Goal: Information Seeking & Learning: Find specific fact

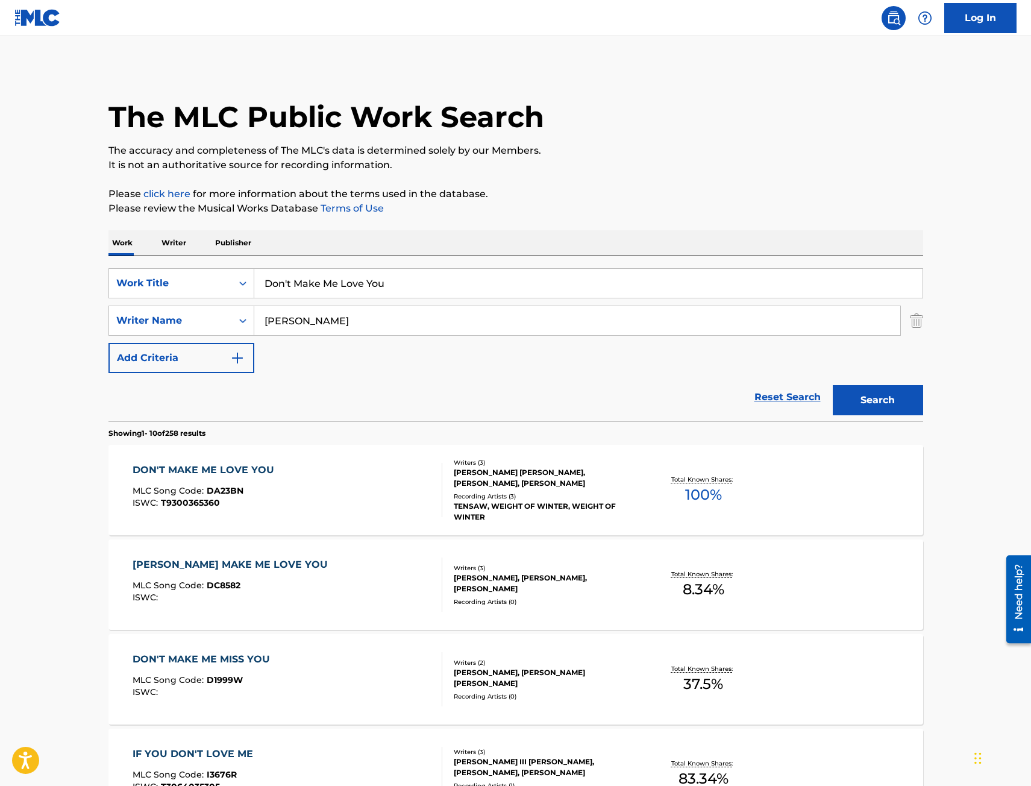
click at [280, 478] on div "DON'T MAKE ME LOVE YOU MLC Song Code : DA23BN ISWC : T9300365360" at bounding box center [288, 490] width 310 height 54
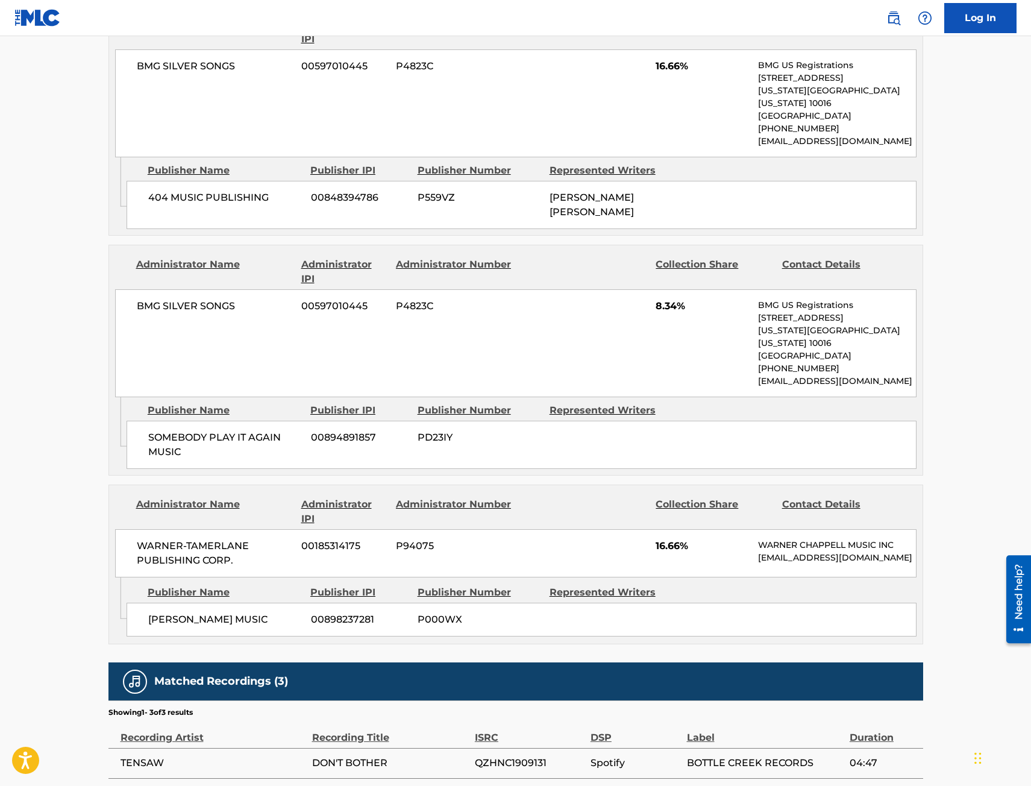
scroll to position [1410, 0]
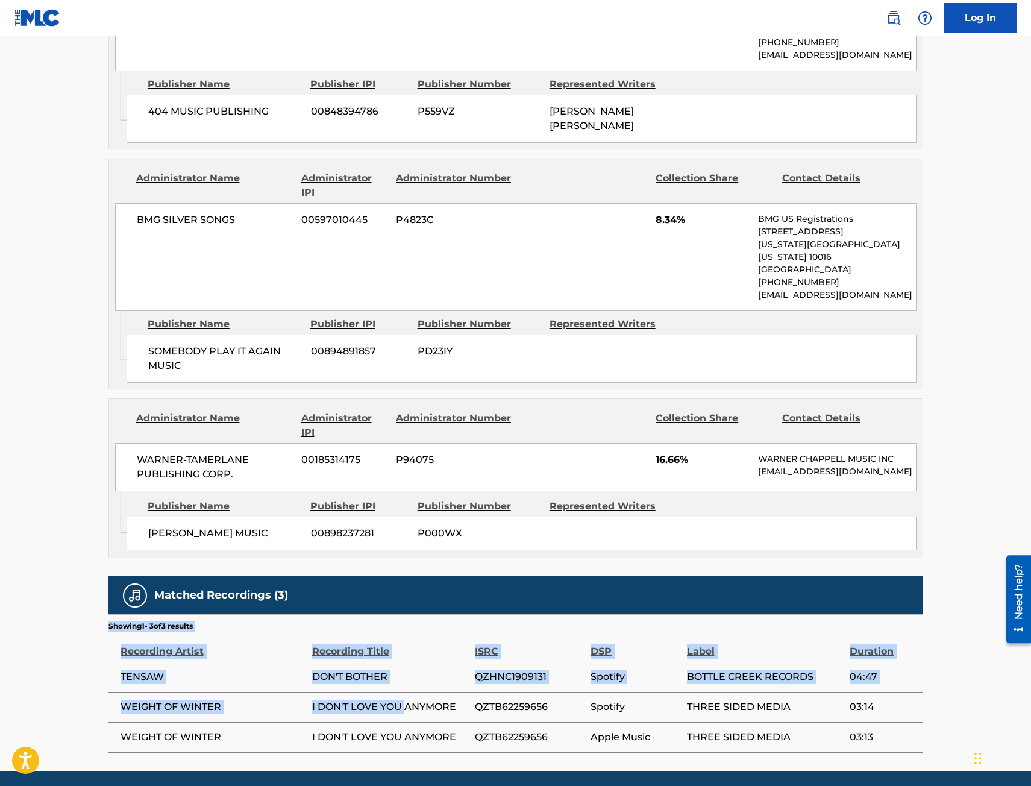
drag, startPoint x: 107, startPoint y: 632, endPoint x: 406, endPoint y: 650, distance: 299.5
click at [406, 692] on td "I DON'T LOVE YOU ANYMORE" at bounding box center [393, 707] width 163 height 30
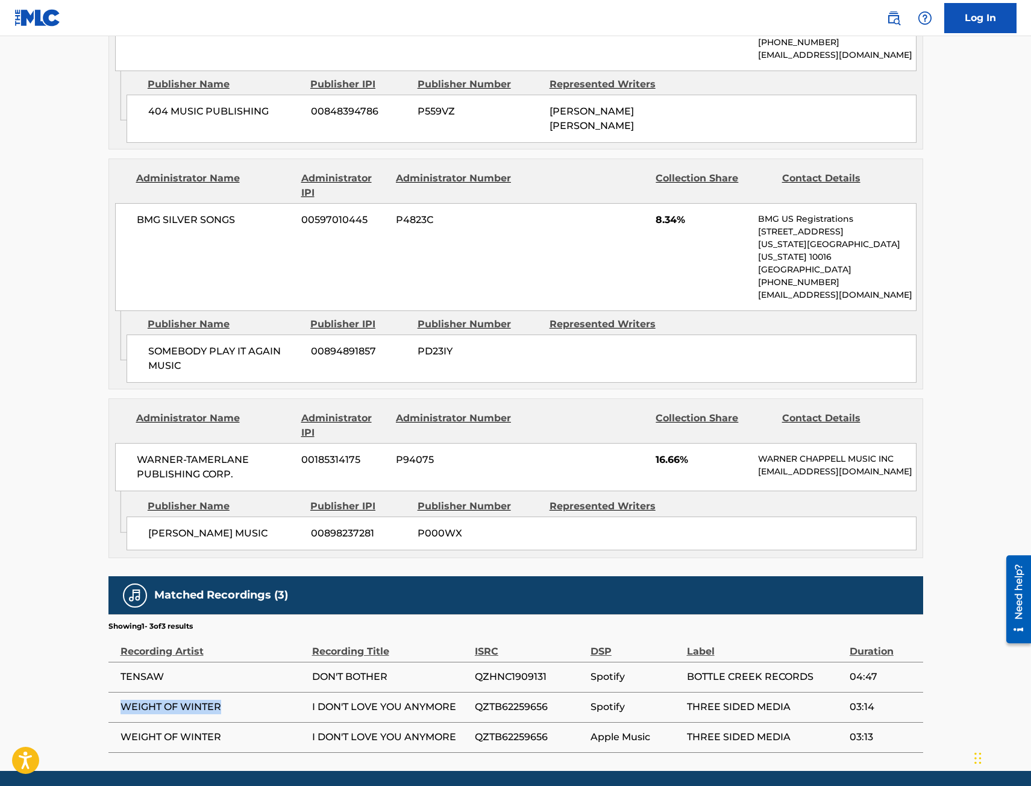
drag, startPoint x: 113, startPoint y: 671, endPoint x: 265, endPoint y: 675, distance: 151.9
click at [265, 692] on td "WEIGHT OF WINTER" at bounding box center [210, 707] width 204 height 30
copy span "WEIGHT OF WINTER"
drag, startPoint x: 307, startPoint y: 640, endPoint x: 391, endPoint y: 644, distance: 84.5
click at [391, 662] on tr "TENSAW DON'T BOTHER QZHNC1909131 Spotify BOTTLE CREEK RECORDS 04:47" at bounding box center [515, 677] width 815 height 30
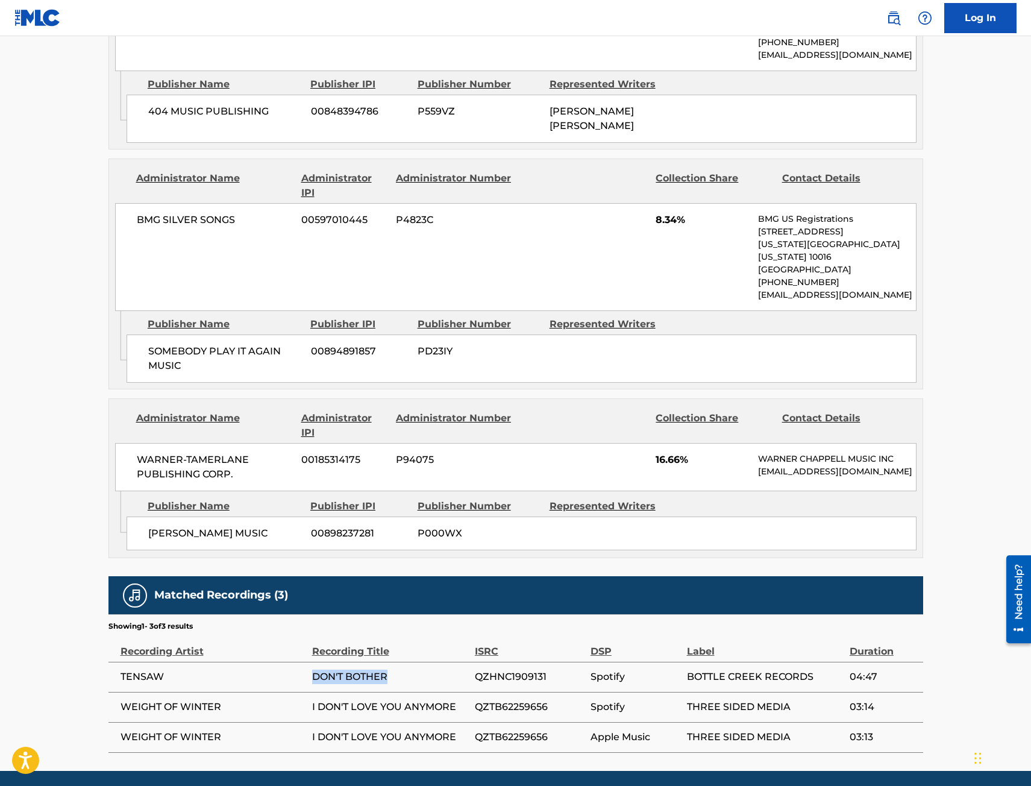
copy tr "DON'T BOTHER"
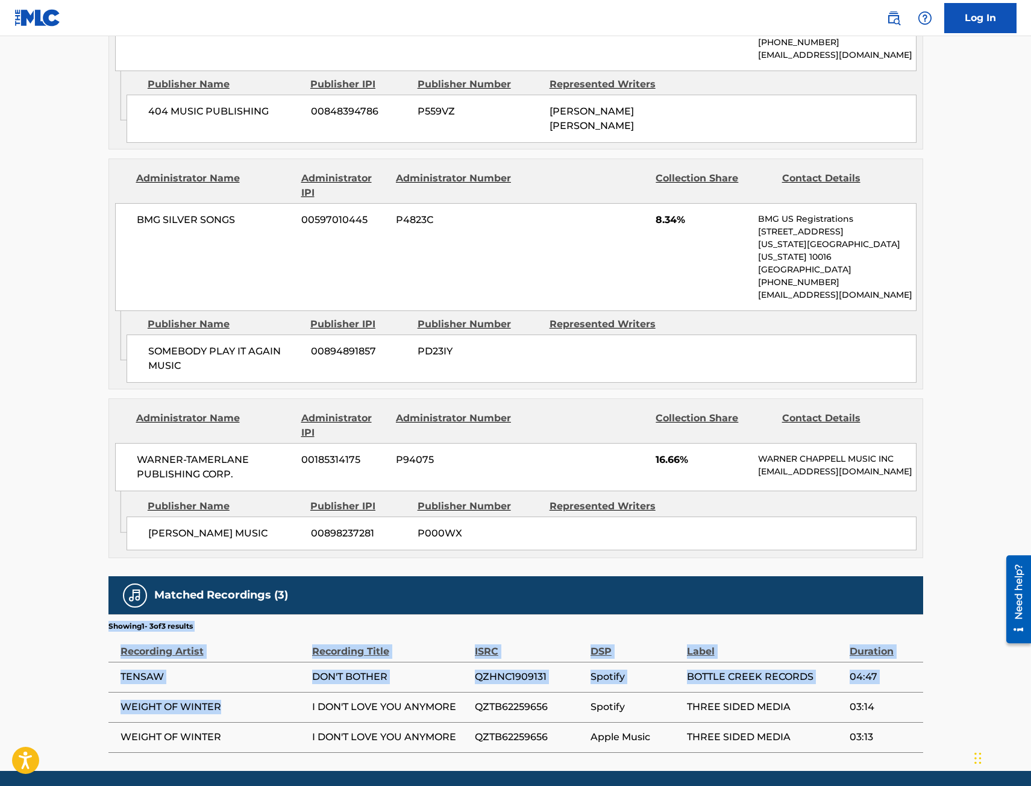
drag, startPoint x: 252, startPoint y: 670, endPoint x: 193, endPoint y: 638, distance: 66.6
click at [193, 670] on span "TENSAW" at bounding box center [214, 677] width 186 height 14
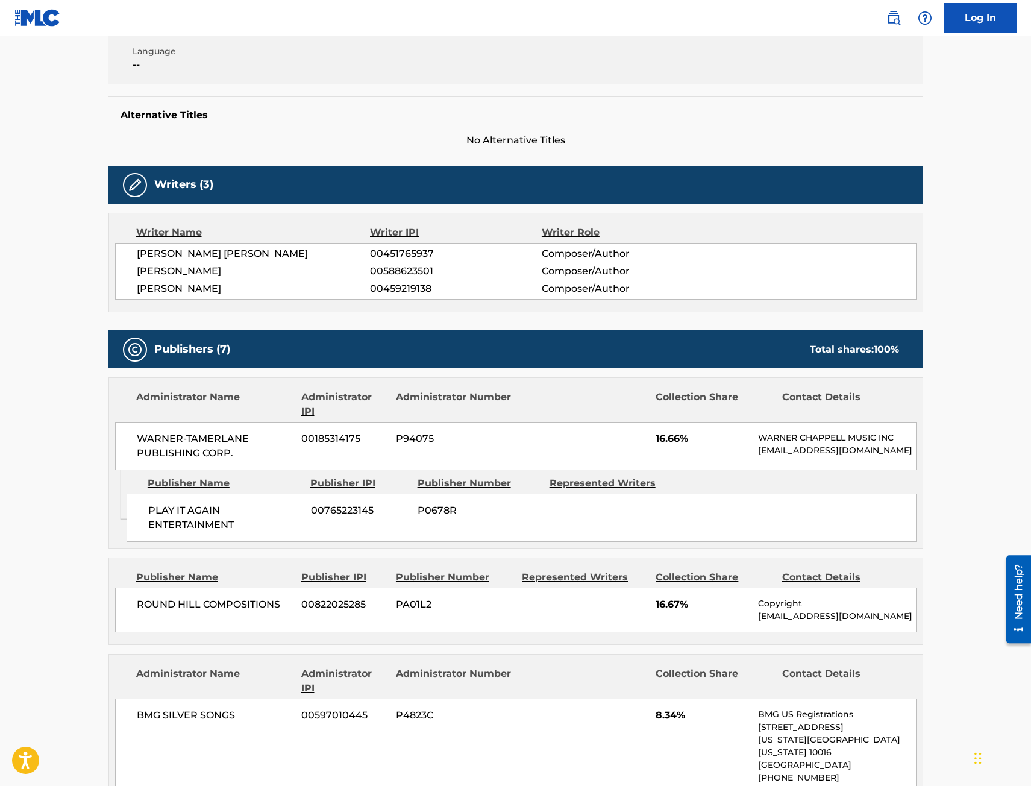
scroll to position [0, 0]
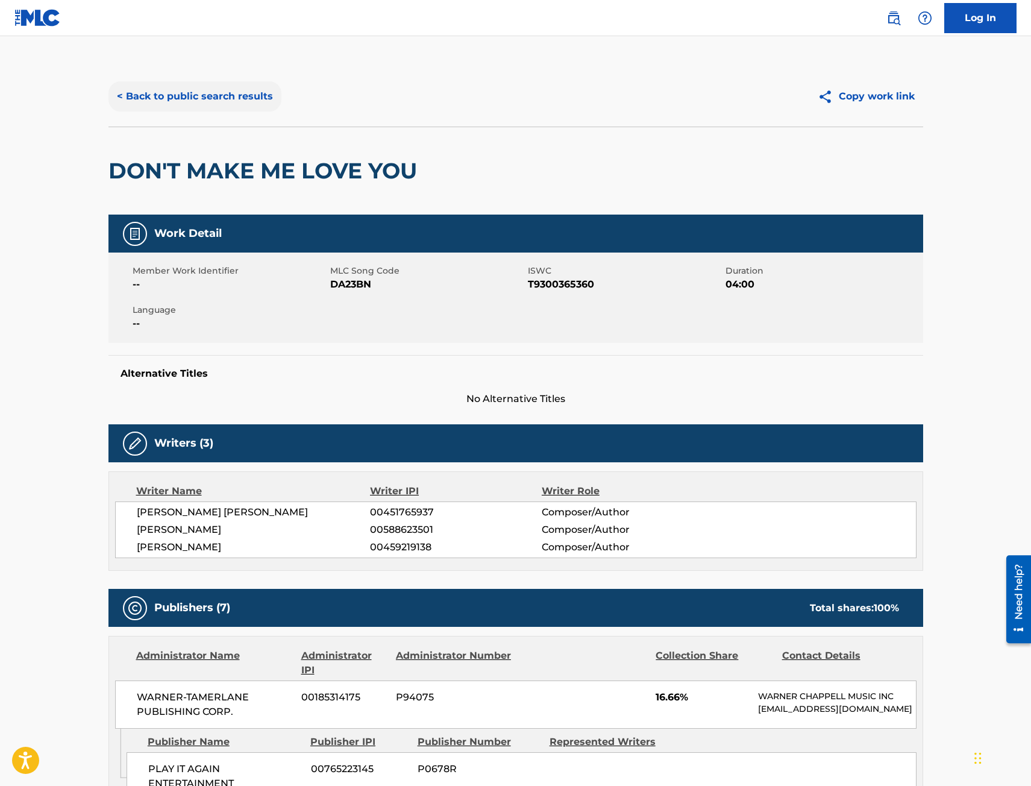
click at [207, 86] on button "< Back to public search results" at bounding box center [194, 96] width 173 height 30
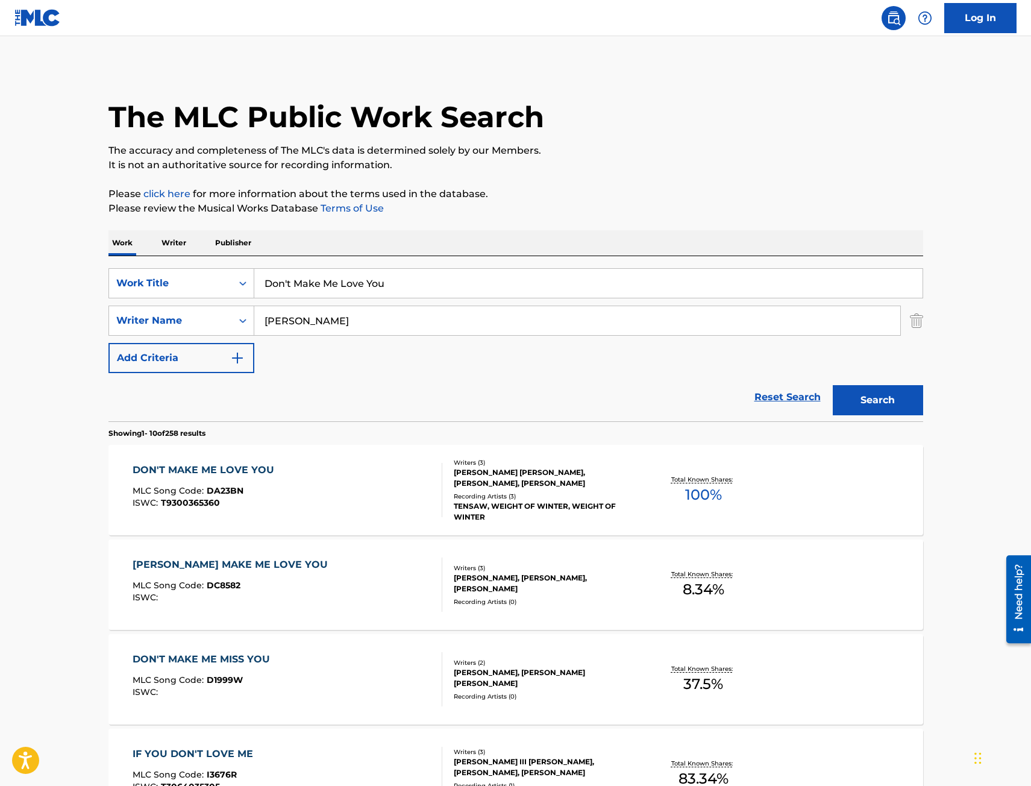
click at [429, 286] on input "Don't Make Me Love You" at bounding box center [588, 283] width 668 height 29
paste input "DON'T BOTHER"
drag, startPoint x: 119, startPoint y: 283, endPoint x: 108, endPoint y: 284, distance: 11.0
click at [108, 284] on div "SearchWithCriteria06875cdc-8189-4433-8fbd-c92692e01dc4 Work Title DON'T BOTHER" at bounding box center [515, 283] width 815 height 30
type input "i"
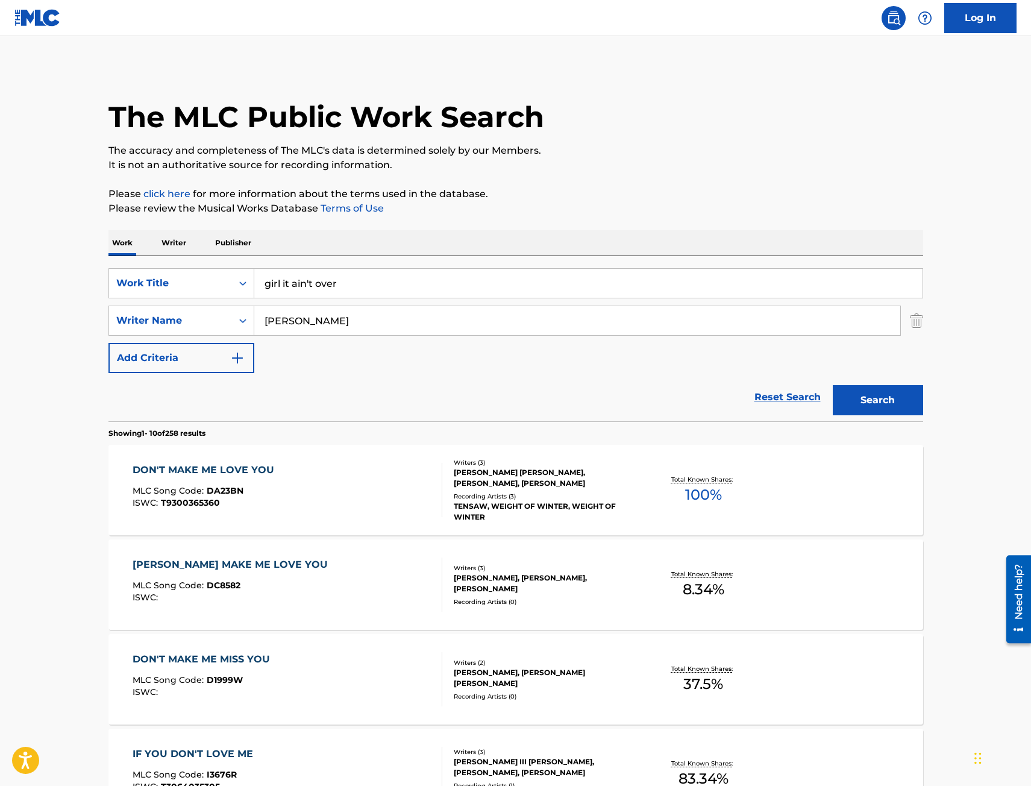
click at [604, 303] on div "SearchWithCriteria06875cdc-8189-4433-8fbd-c92692e01dc4 Work Title girl it ain't…" at bounding box center [515, 320] width 815 height 105
click at [599, 321] on input "[PERSON_NAME]" at bounding box center [577, 320] width 646 height 29
click at [892, 395] on button "Search" at bounding box center [878, 400] width 90 height 30
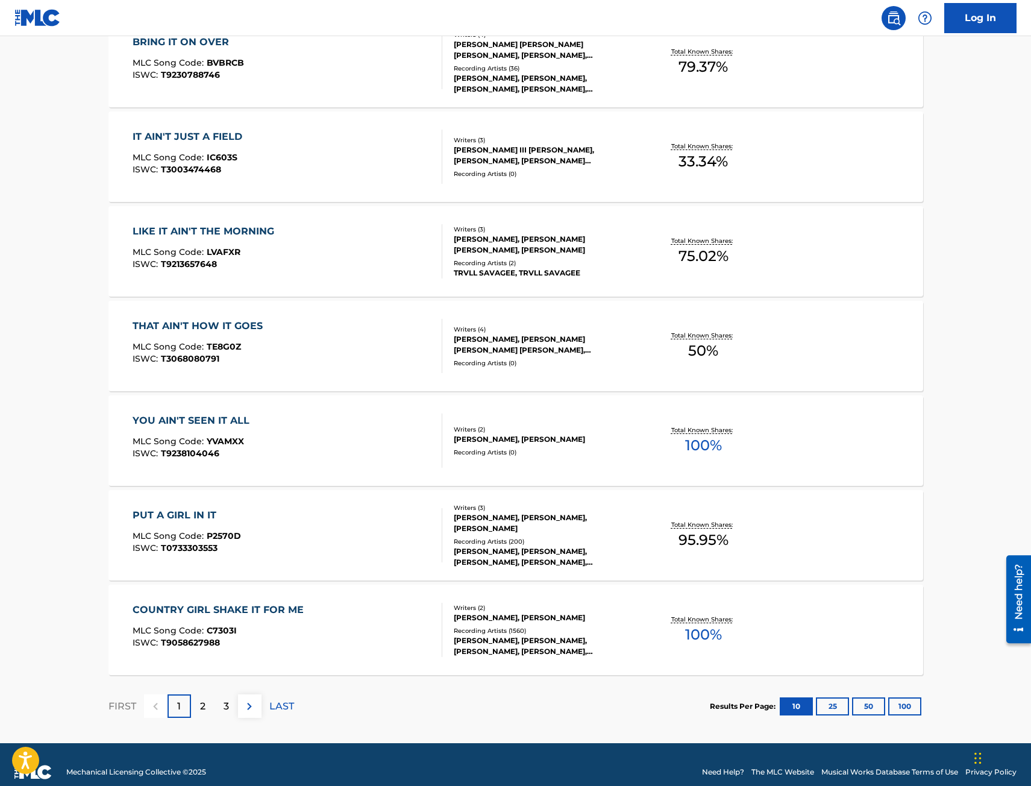
scroll to position [727, 0]
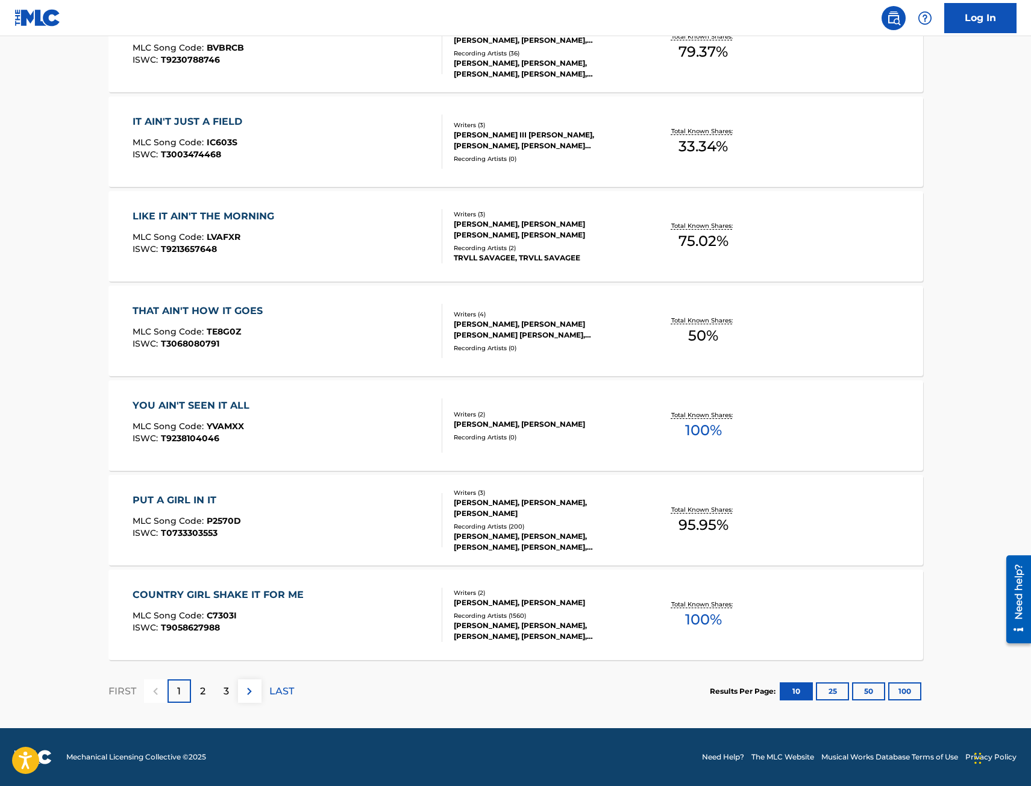
click at [207, 695] on div "2" at bounding box center [203, 691] width 24 height 24
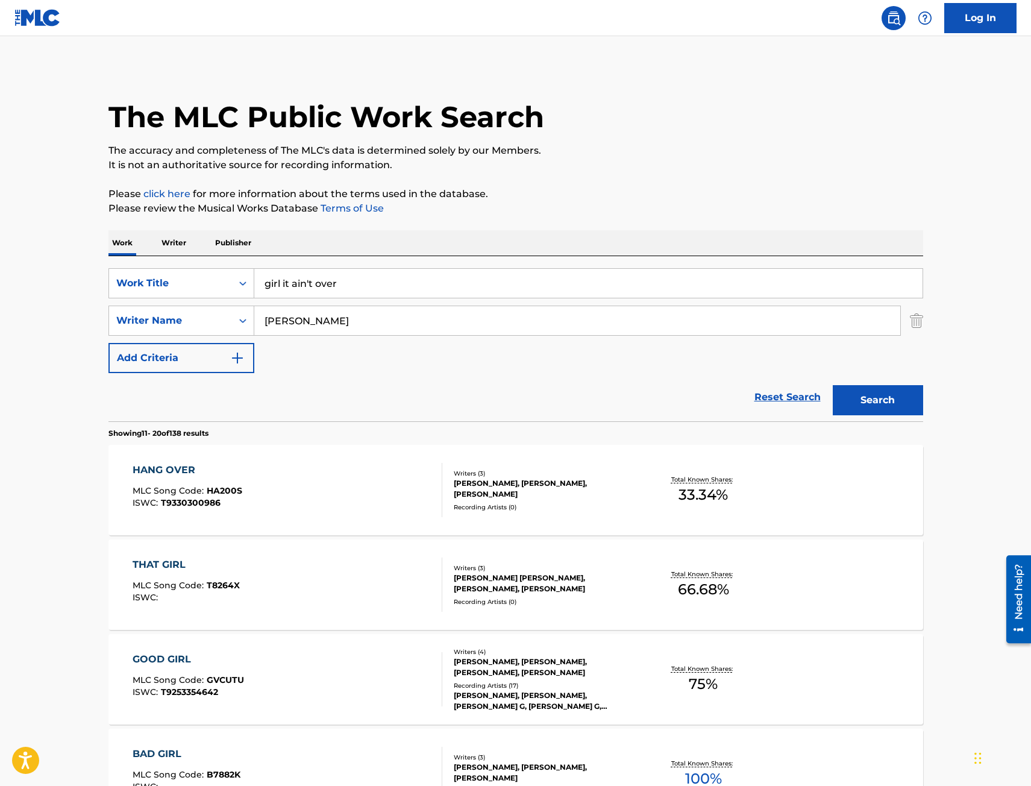
click at [410, 263] on div "SearchWithCriteria06875cdc-8189-4433-8fbd-c92692e01dc4 Work Title girl it ain't…" at bounding box center [515, 338] width 815 height 165
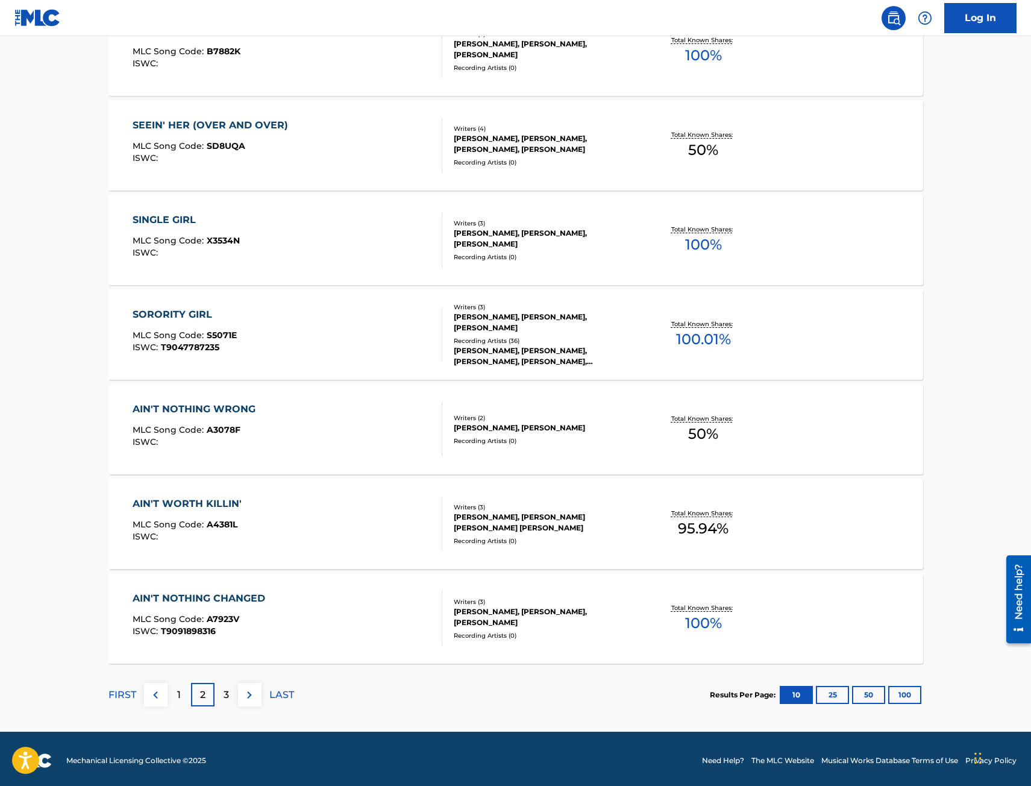
scroll to position [727, 0]
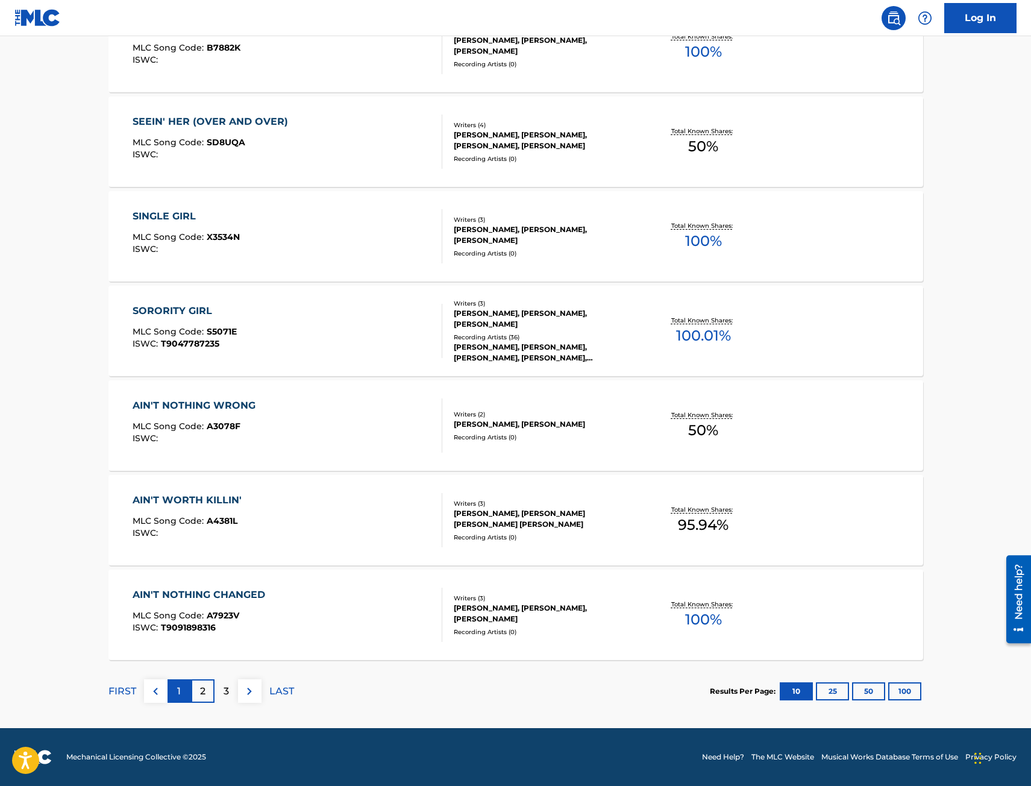
click at [181, 682] on div "1" at bounding box center [180, 691] width 24 height 24
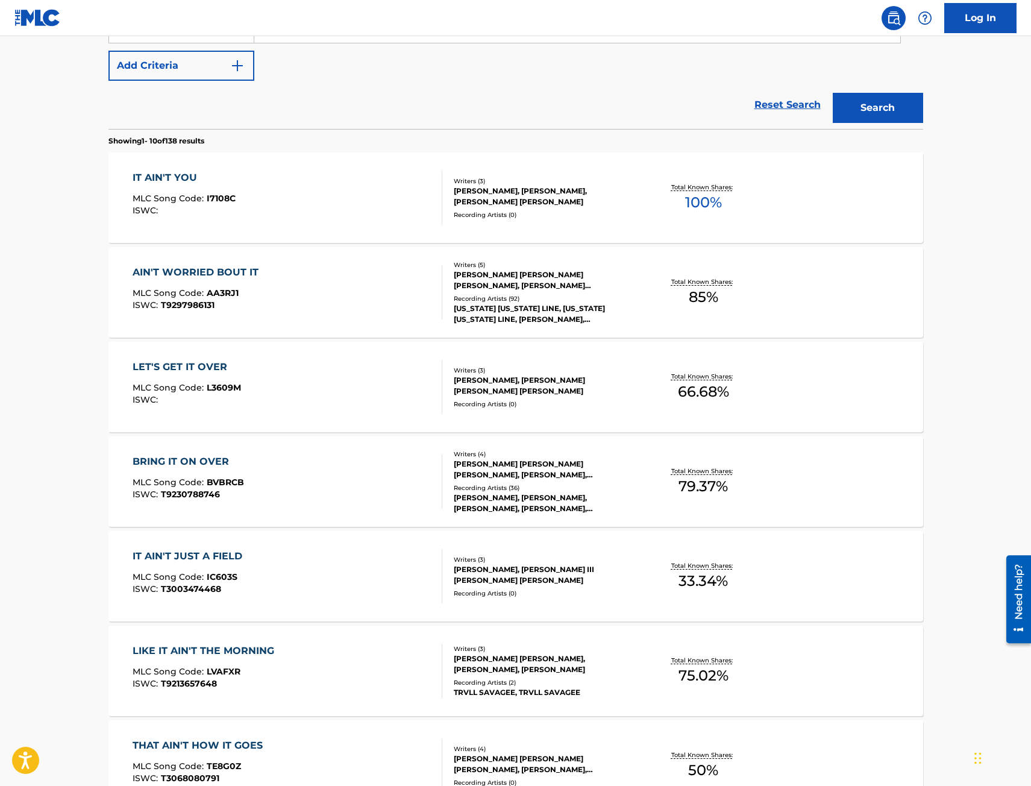
scroll to position [0, 0]
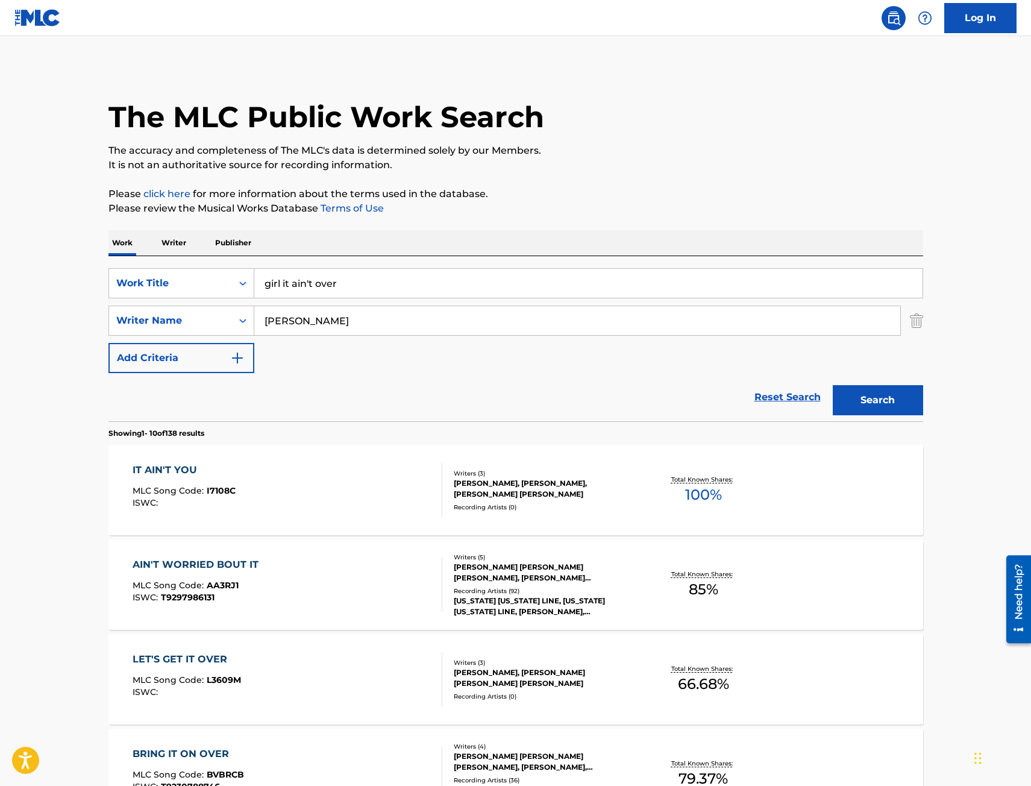
drag, startPoint x: 387, startPoint y: 296, endPoint x: 71, endPoint y: 306, distance: 316.5
click at [71, 306] on main "The MLC Public Work Search The accuracy and completeness of The MLC's data is d…" at bounding box center [515, 745] width 1031 height 1419
type input "good as it gets"
click at [833, 385] on button "Search" at bounding box center [878, 400] width 90 height 30
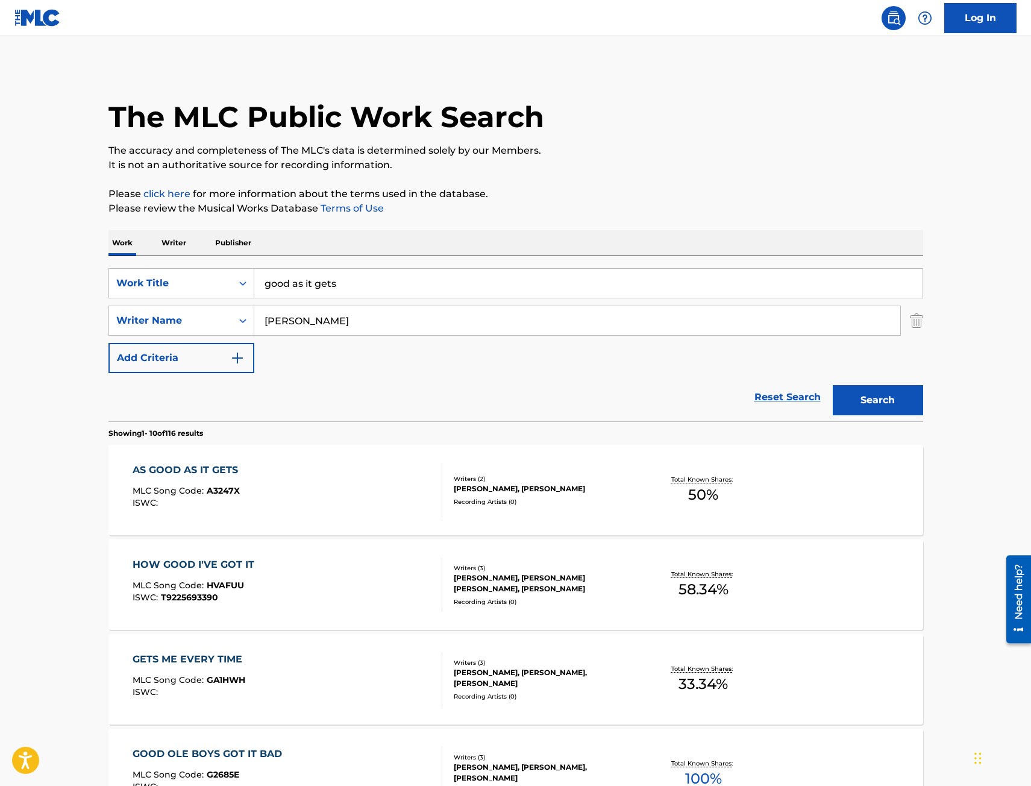
click at [346, 483] on div "AS GOOD AS IT GETS MLC Song Code : A3247X ISWC :" at bounding box center [288, 490] width 310 height 54
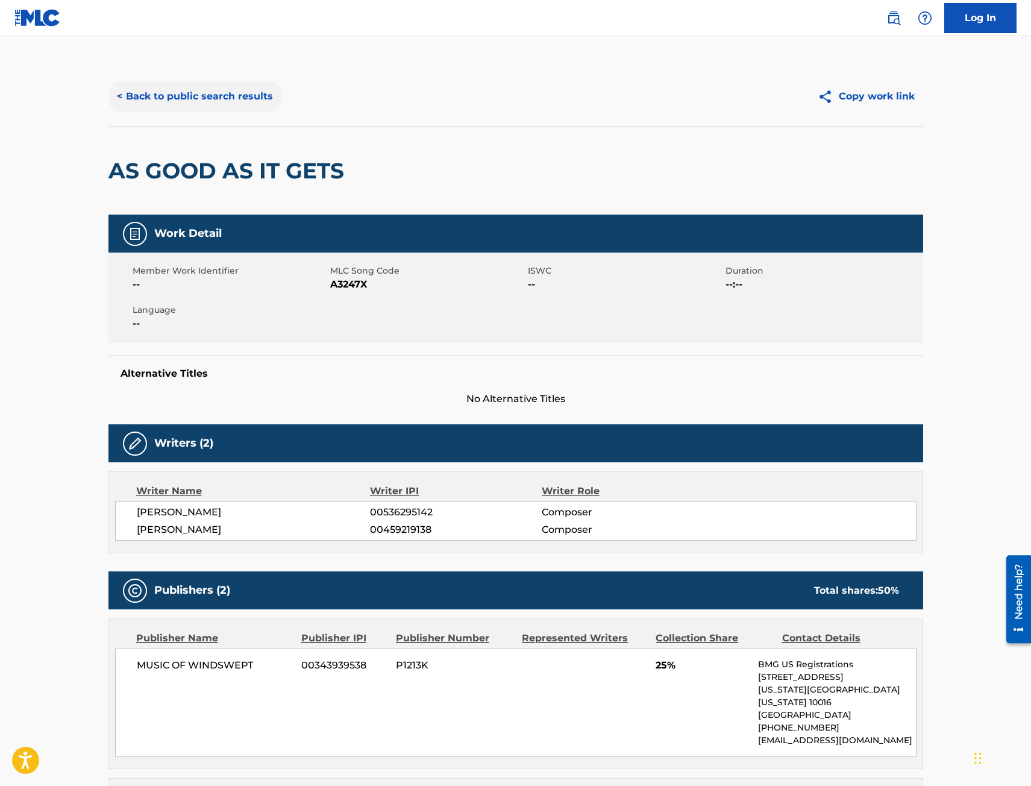
click at [215, 95] on button "< Back to public search results" at bounding box center [194, 96] width 173 height 30
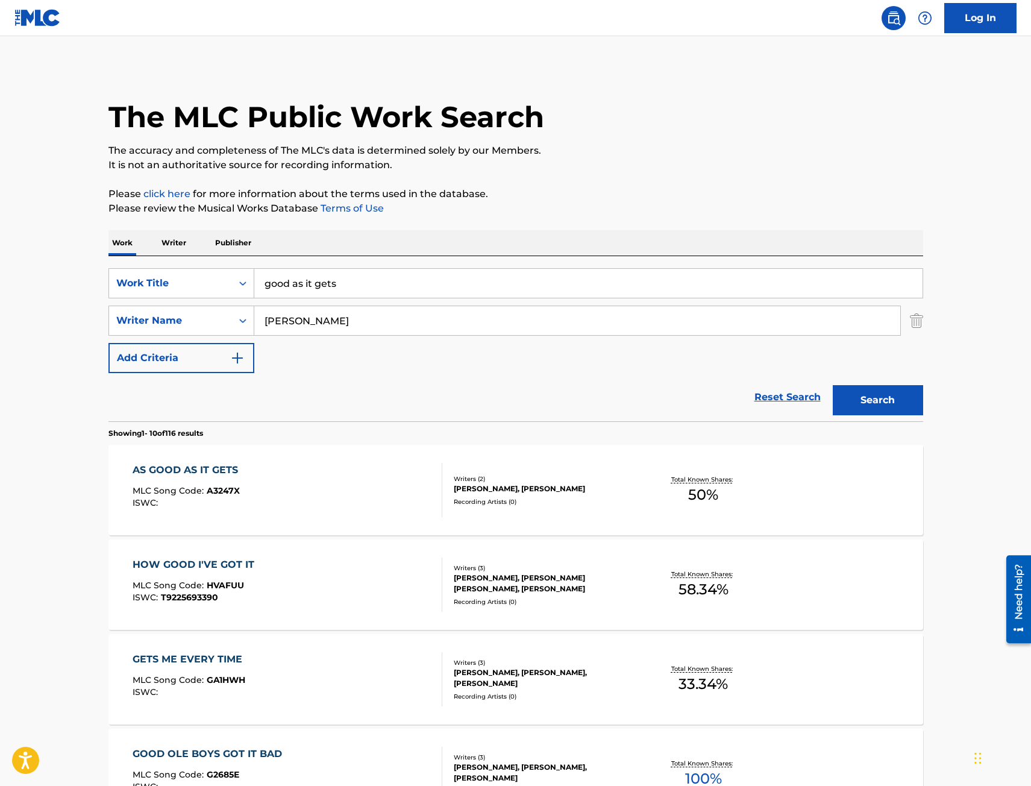
click at [391, 292] on input "good as it gets" at bounding box center [588, 283] width 668 height 29
paste input "DON'T BOTHER"
drag, startPoint x: 373, startPoint y: 281, endPoint x: 139, endPoint y: 287, distance: 233.9
click at [139, 287] on div "SearchWithCriteria06875cdc-8189-4433-8fbd-c92692e01dc4 Work Title DON'T BOTHER" at bounding box center [515, 283] width 815 height 30
type input "hometown boy"
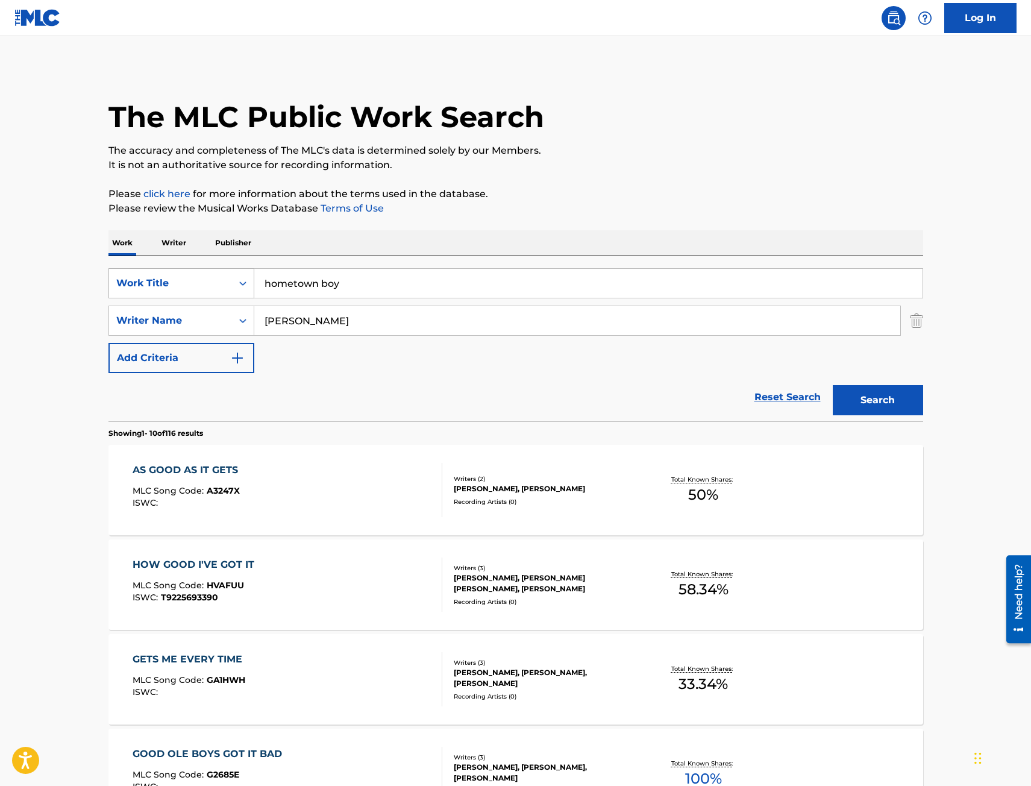
click at [833, 385] on button "Search" at bounding box center [878, 400] width 90 height 30
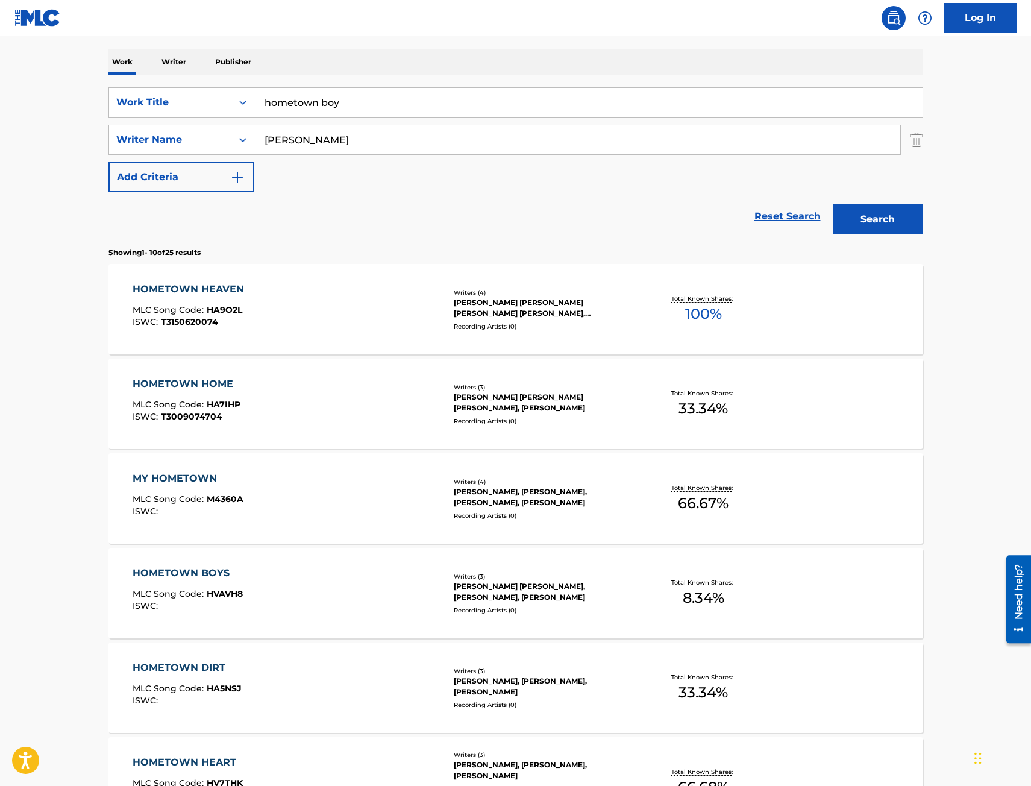
scroll to position [241, 0]
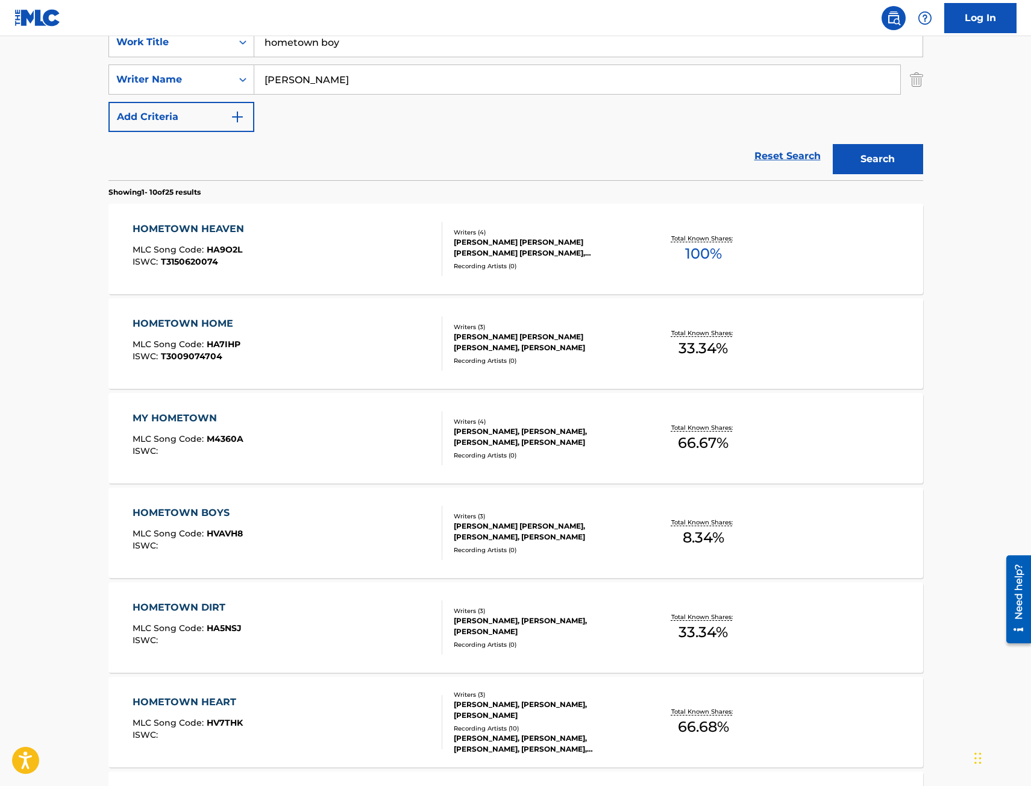
click at [246, 535] on div "HOMETOWN BOYS MLC Song Code : HVAVH8 ISWC :" at bounding box center [288, 533] width 310 height 54
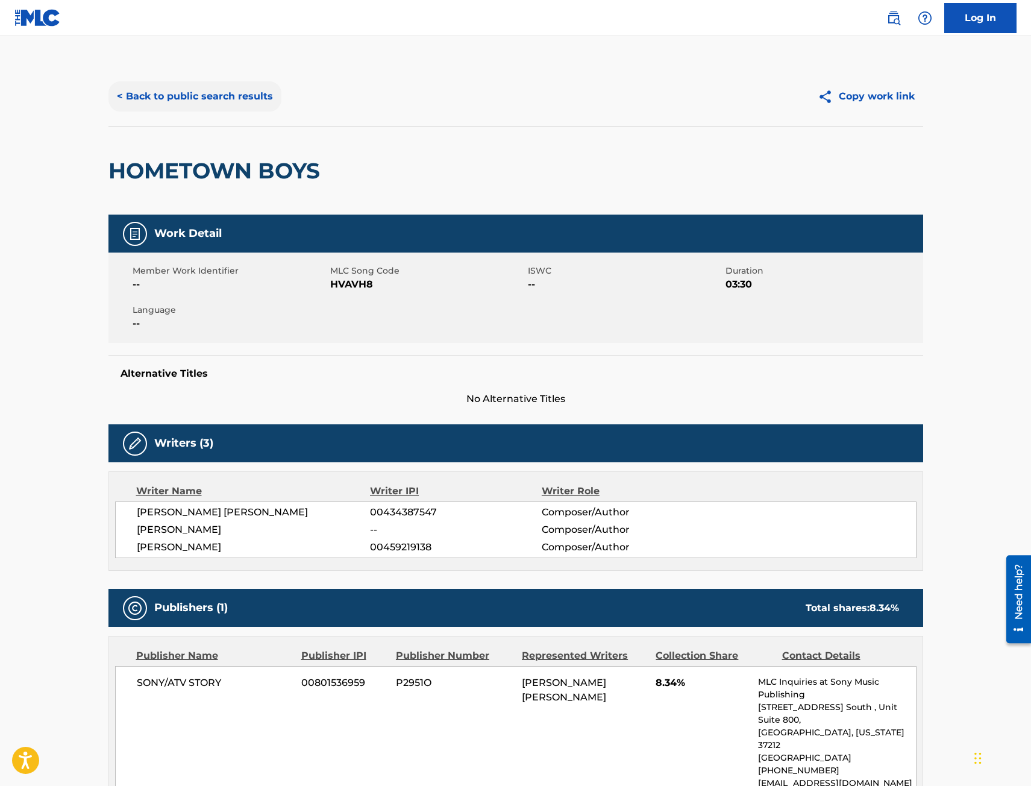
click at [181, 94] on button "< Back to public search results" at bounding box center [194, 96] width 173 height 30
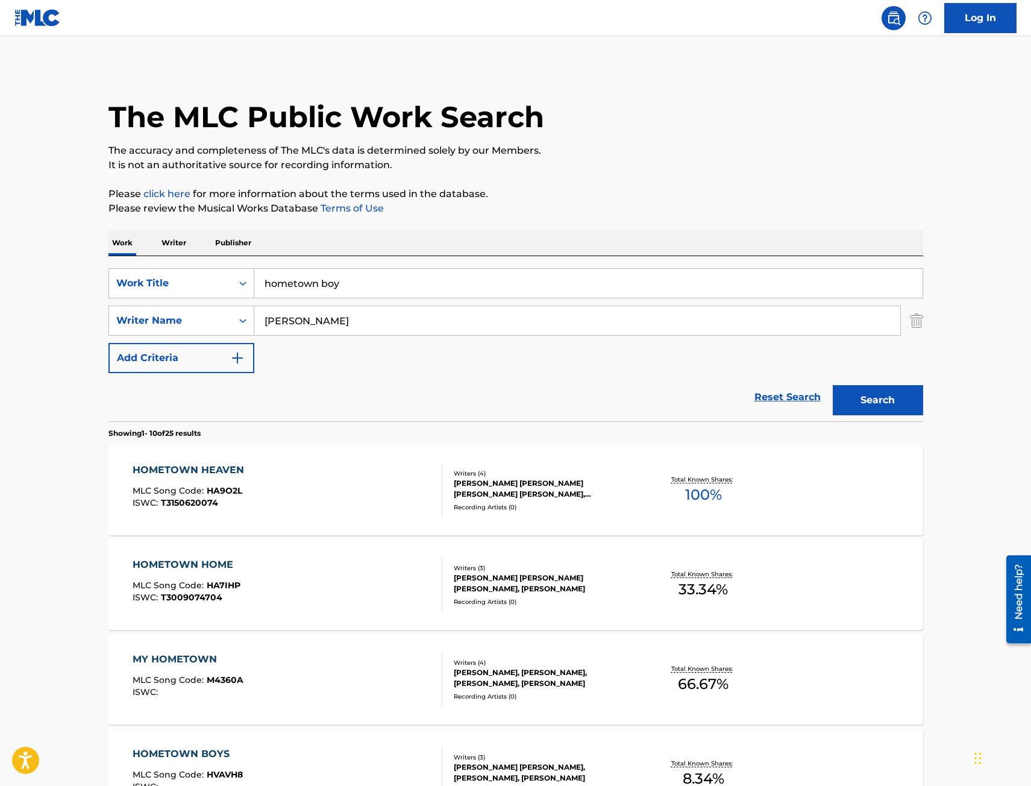
scroll to position [241, 0]
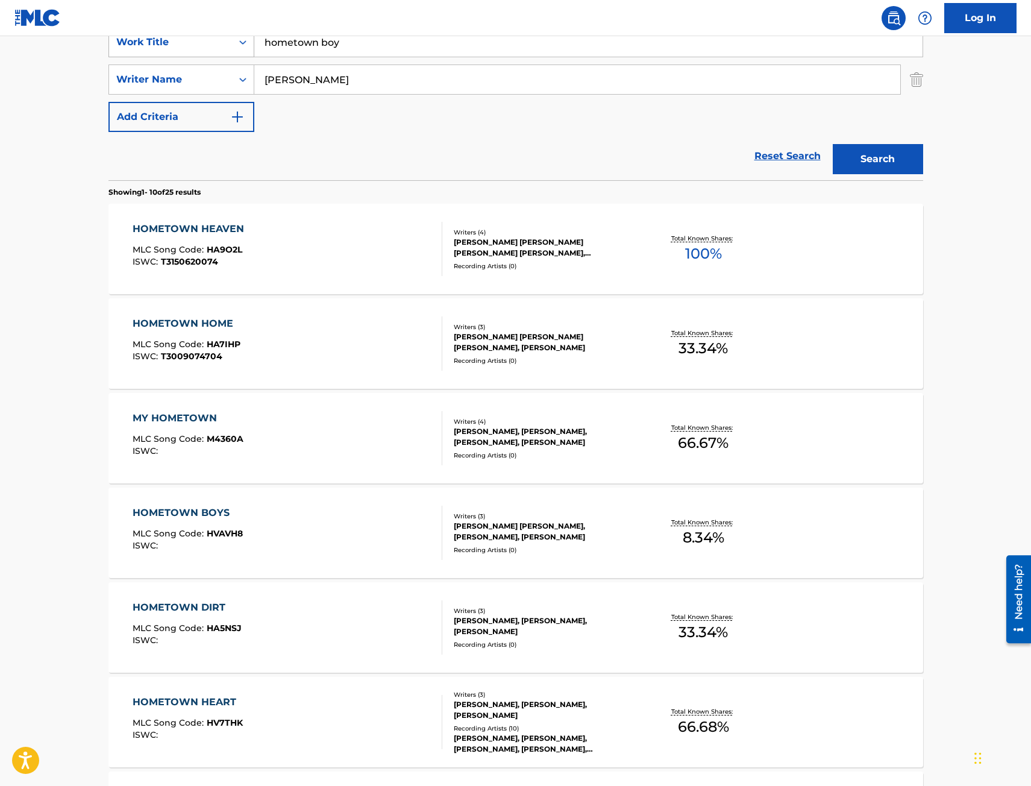
drag, startPoint x: 389, startPoint y: 42, endPoint x: 140, endPoint y: 52, distance: 249.7
click at [140, 52] on div "SearchWithCriteria06875cdc-8189-4433-8fbd-c92692e01dc4 Work Title hometown boy" at bounding box center [515, 42] width 815 height 30
click at [833, 144] on button "Search" at bounding box center [878, 159] width 90 height 30
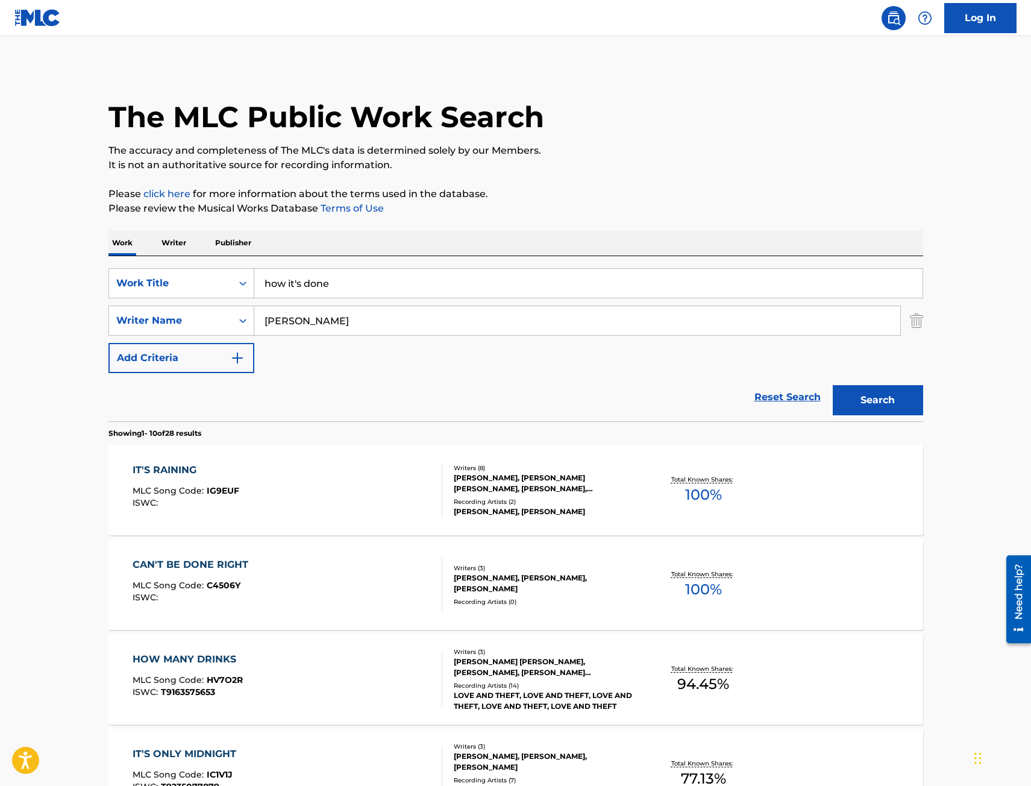
drag, startPoint x: 372, startPoint y: 294, endPoint x: 189, endPoint y: 300, distance: 183.3
click at [189, 300] on div "SearchWithCriteria06875cdc-8189-4433-8fbd-c92692e01dc4 Work Title how it's done…" at bounding box center [515, 320] width 815 height 105
paste input "DON'T BOTHER"
drag, startPoint x: 210, startPoint y: 286, endPoint x: 183, endPoint y: 286, distance: 27.1
click at [183, 286] on div "SearchWithCriteria06875cdc-8189-4433-8fbd-c92692e01dc4 Work Title DON'T BOTHER" at bounding box center [515, 283] width 815 height 30
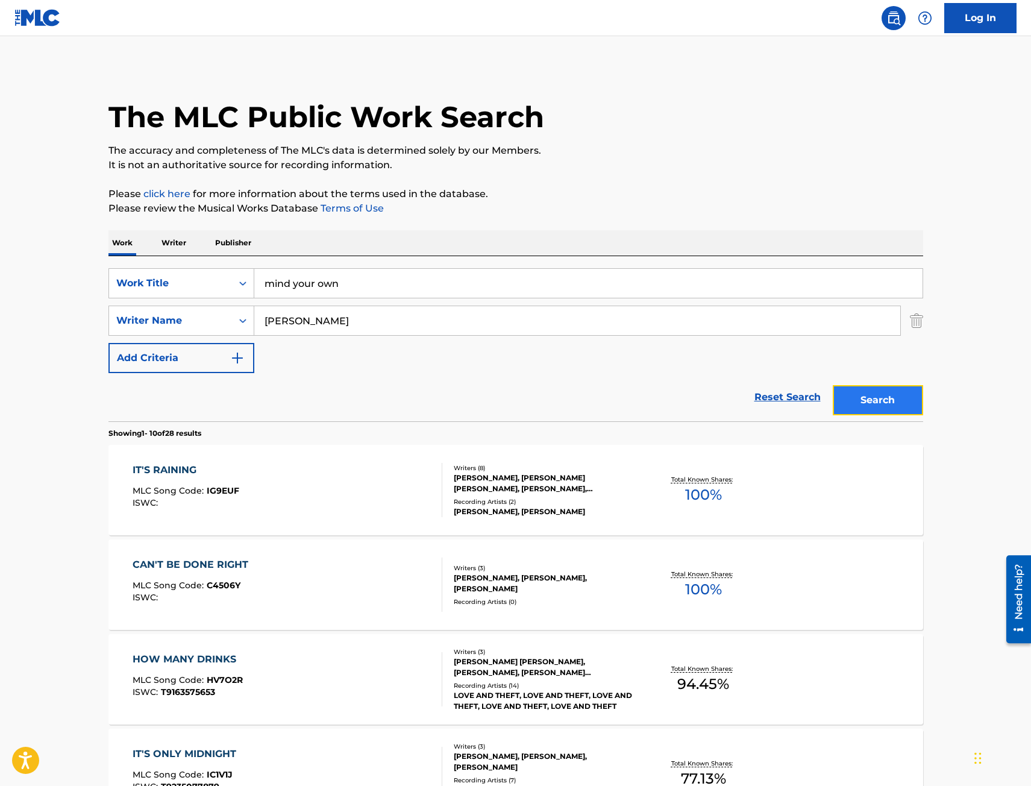
click at [885, 398] on button "Search" at bounding box center [878, 400] width 90 height 30
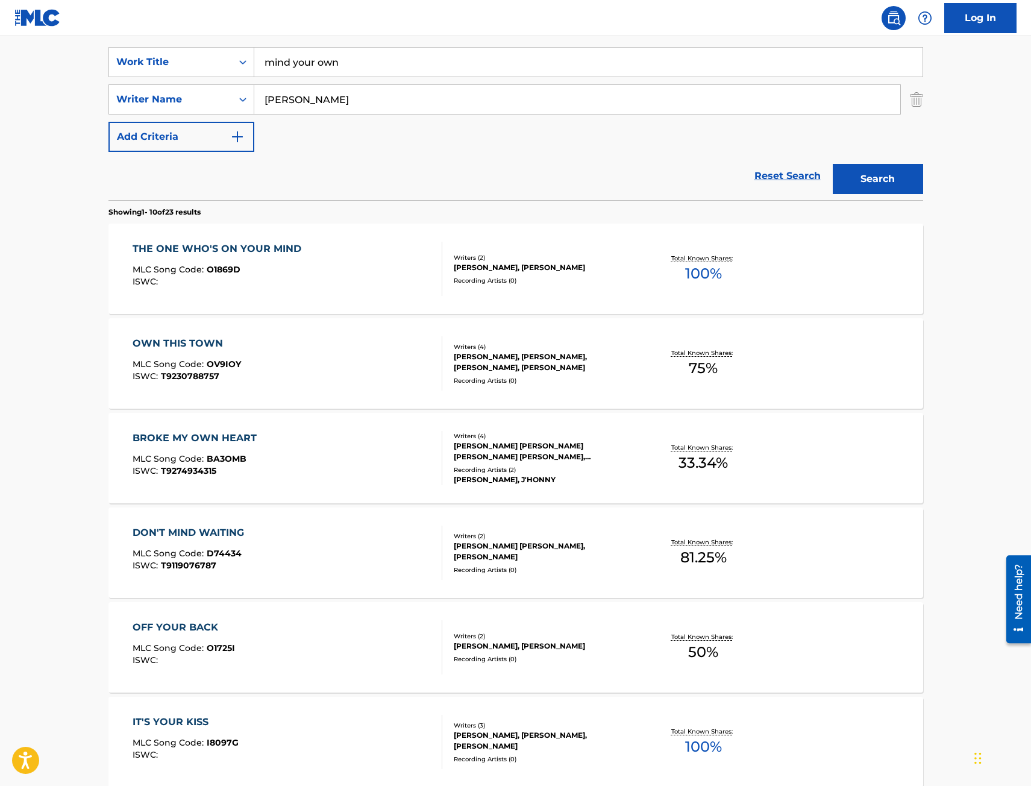
scroll to position [241, 0]
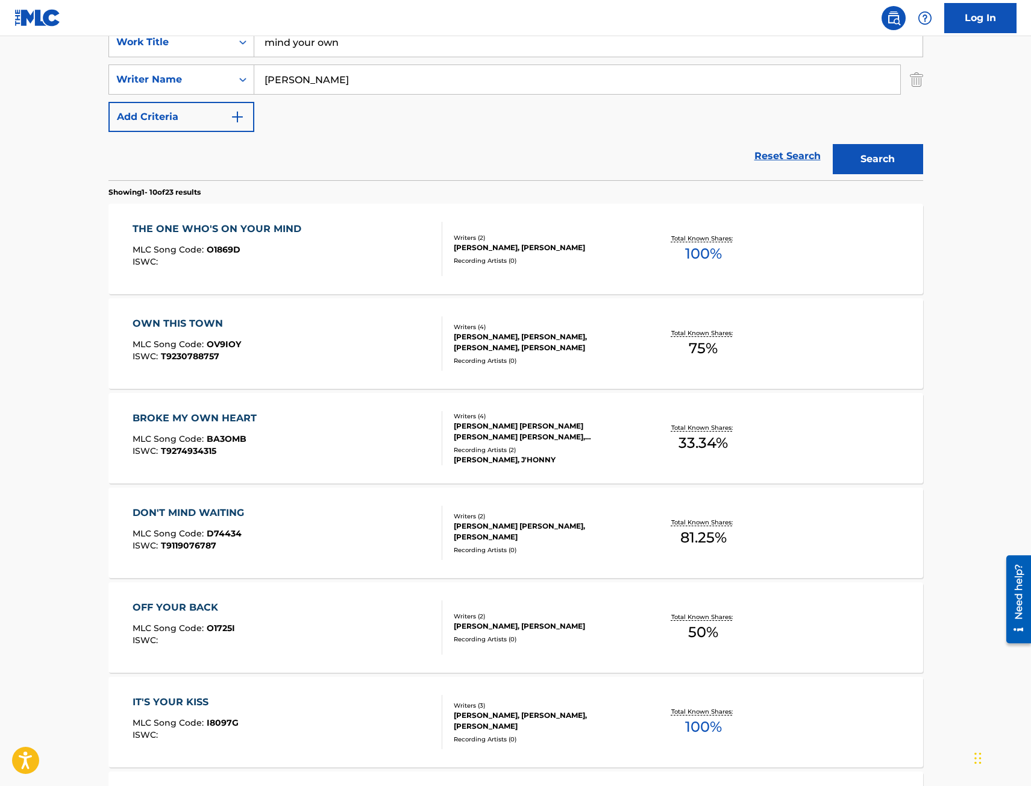
drag, startPoint x: 351, startPoint y: 44, endPoint x: 120, endPoint y: 33, distance: 231.7
click at [120, 33] on div "Log In The MLC Public Work Search The accuracy and completeness of The MLC's da…" at bounding box center [515, 515] width 1031 height 1513
click at [899, 158] on button "Search" at bounding box center [878, 159] width 90 height 30
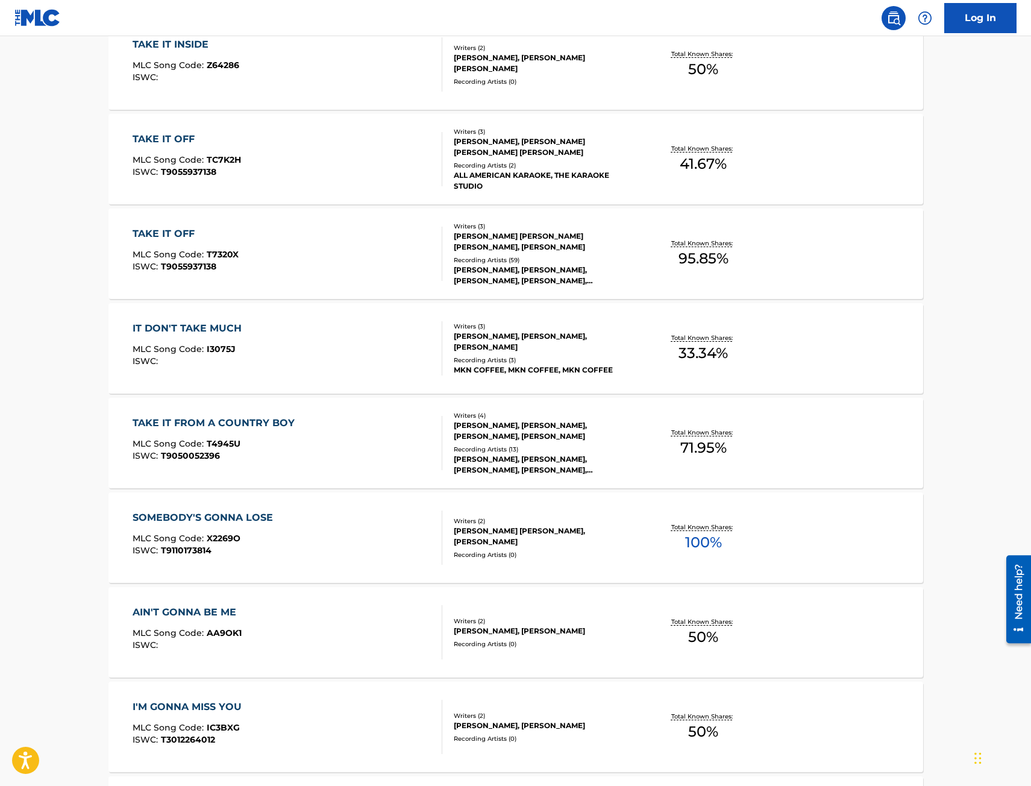
scroll to position [184, 0]
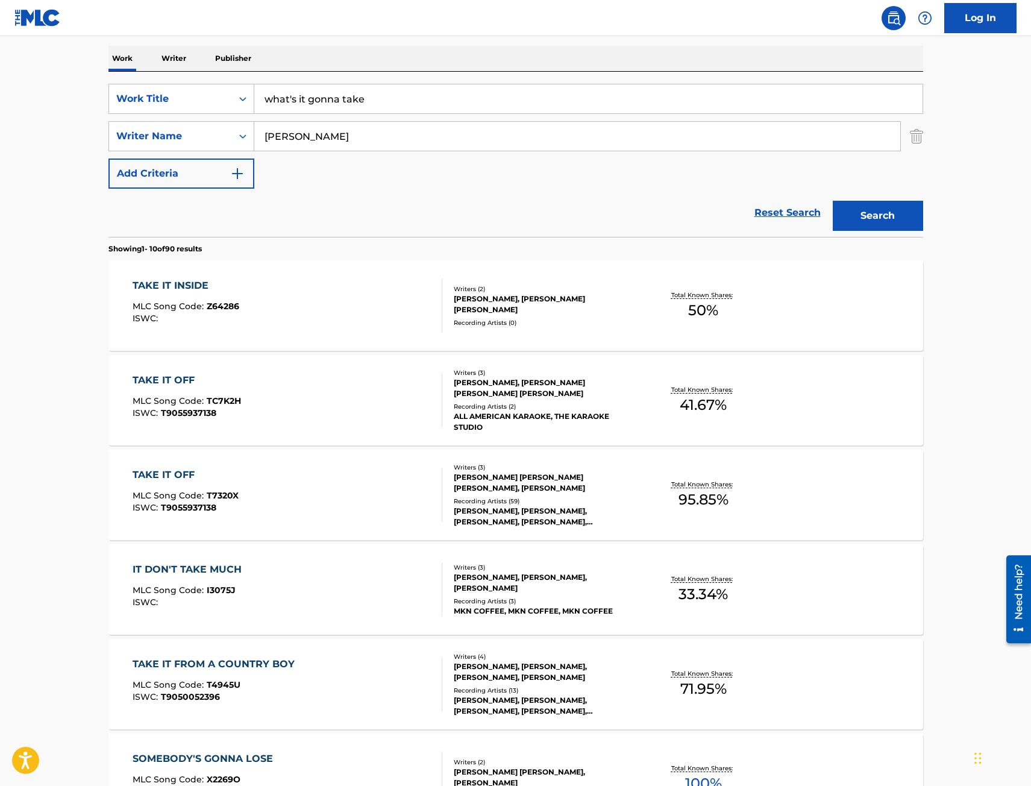
drag, startPoint x: 402, startPoint y: 92, endPoint x: 40, endPoint y: 126, distance: 363.8
click at [40, 126] on main "The MLC Public Work Search The accuracy and completeness of The MLC's data is d…" at bounding box center [515, 561] width 1031 height 1419
click at [872, 214] on button "Search" at bounding box center [878, 216] width 90 height 30
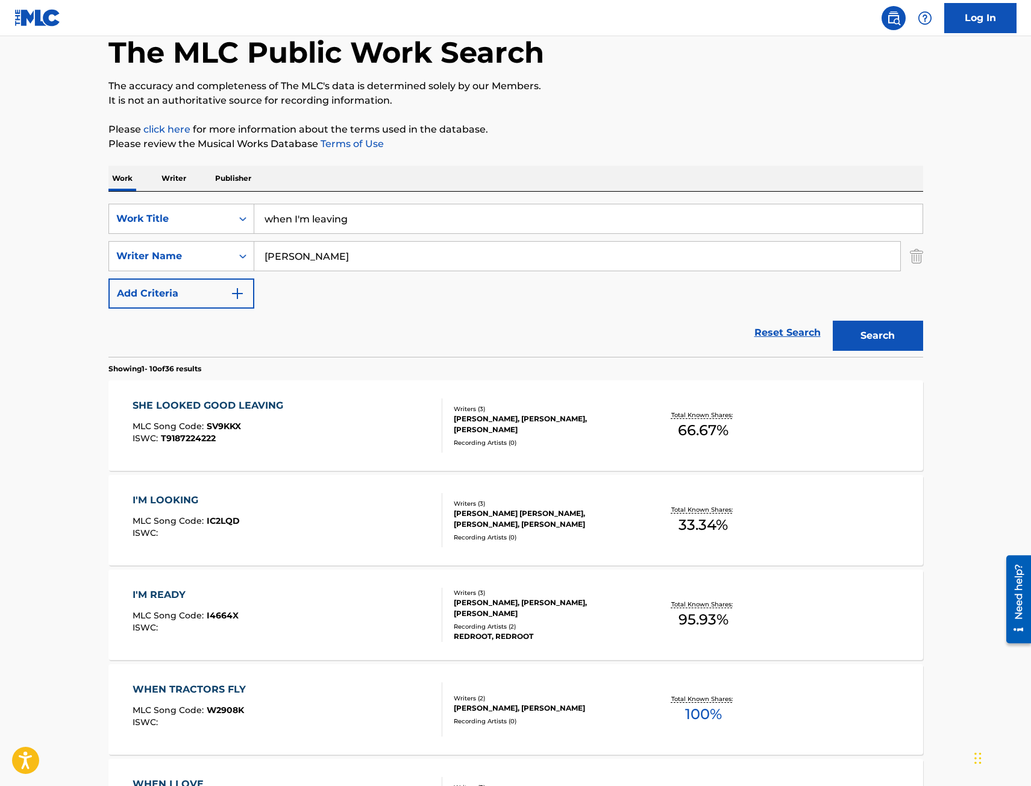
scroll to position [0, 0]
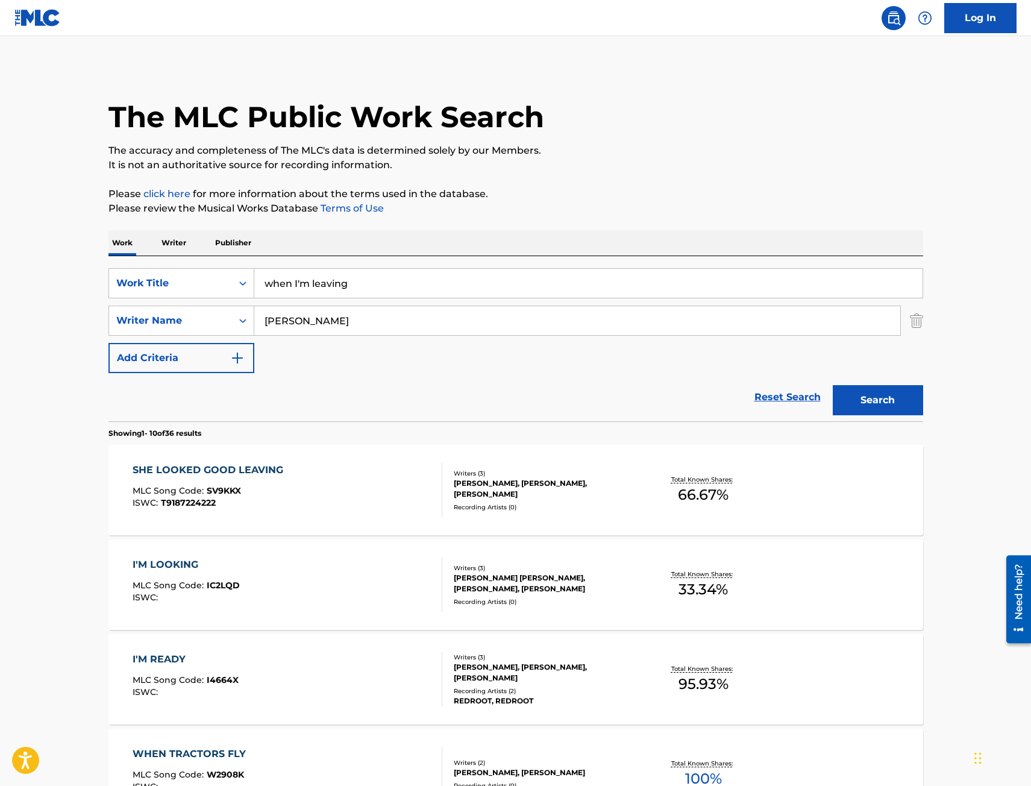
drag, startPoint x: 369, startPoint y: 286, endPoint x: -62, endPoint y: 240, distance: 433.9
click at [0, 240] on html "Accessibility Screen-Reader Guide, Feedback, and Issue Reporting | New window C…" at bounding box center [515, 393] width 1031 height 786
type input "words"
click at [833, 385] on button "Search" at bounding box center [878, 400] width 90 height 30
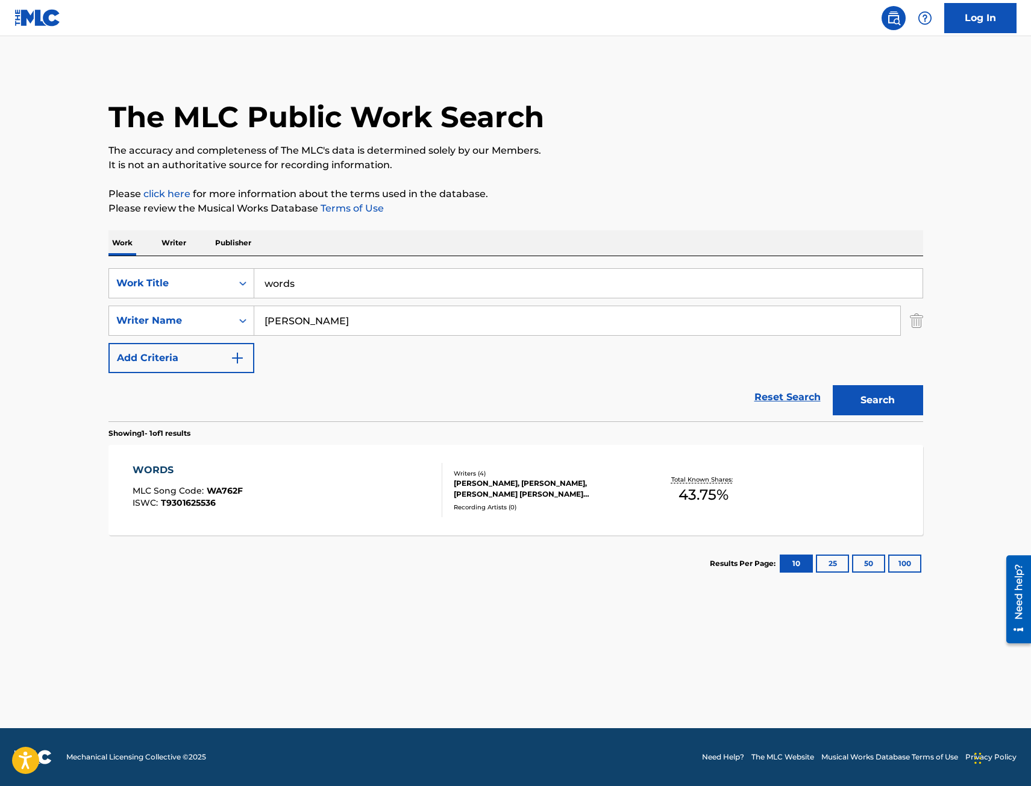
click at [204, 476] on div "WORDS" at bounding box center [188, 470] width 110 height 14
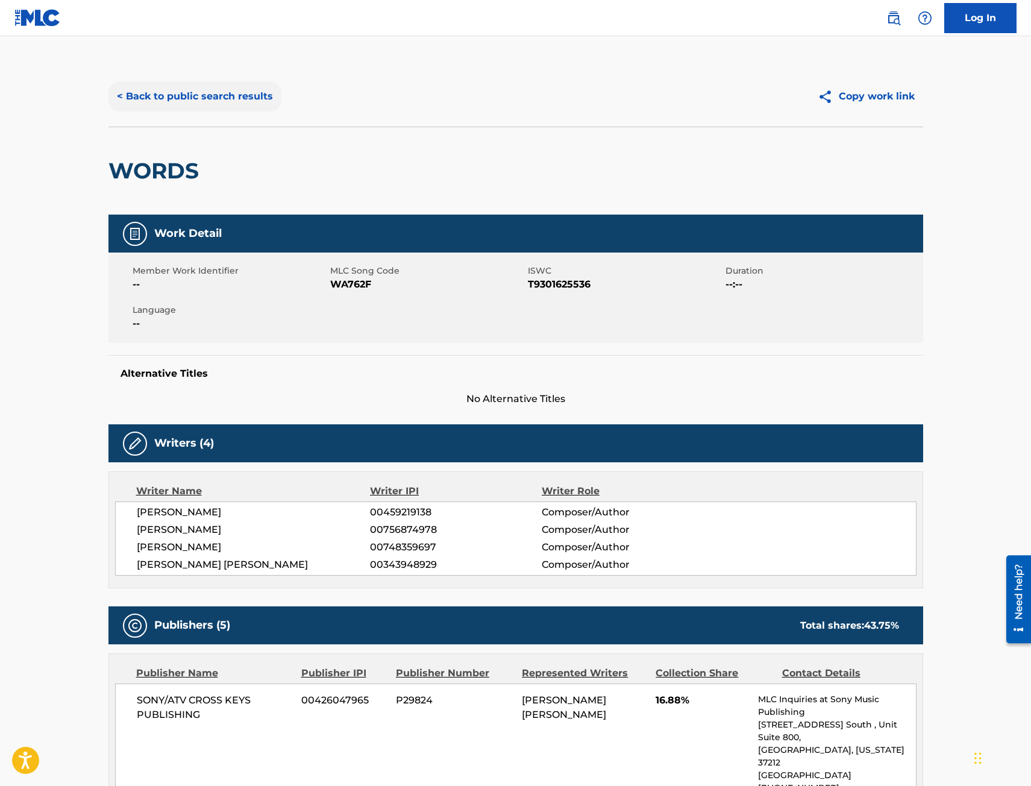
click at [164, 86] on button "< Back to public search results" at bounding box center [194, 96] width 173 height 30
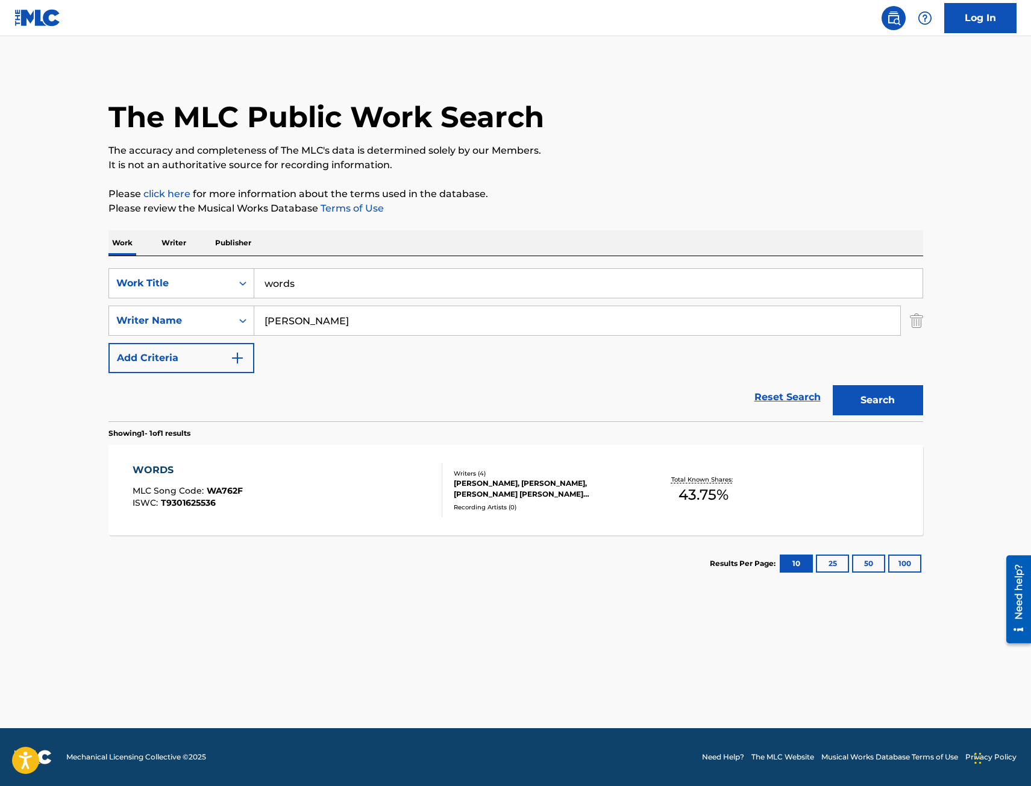
drag, startPoint x: 307, startPoint y: 286, endPoint x: 22, endPoint y: 249, distance: 286.8
click at [22, 249] on main "The MLC Public Work Search The accuracy and completeness of The MLC's data is d…" at bounding box center [515, 382] width 1031 height 692
type input "you didn't"
click at [833, 385] on button "Search" at bounding box center [878, 400] width 90 height 30
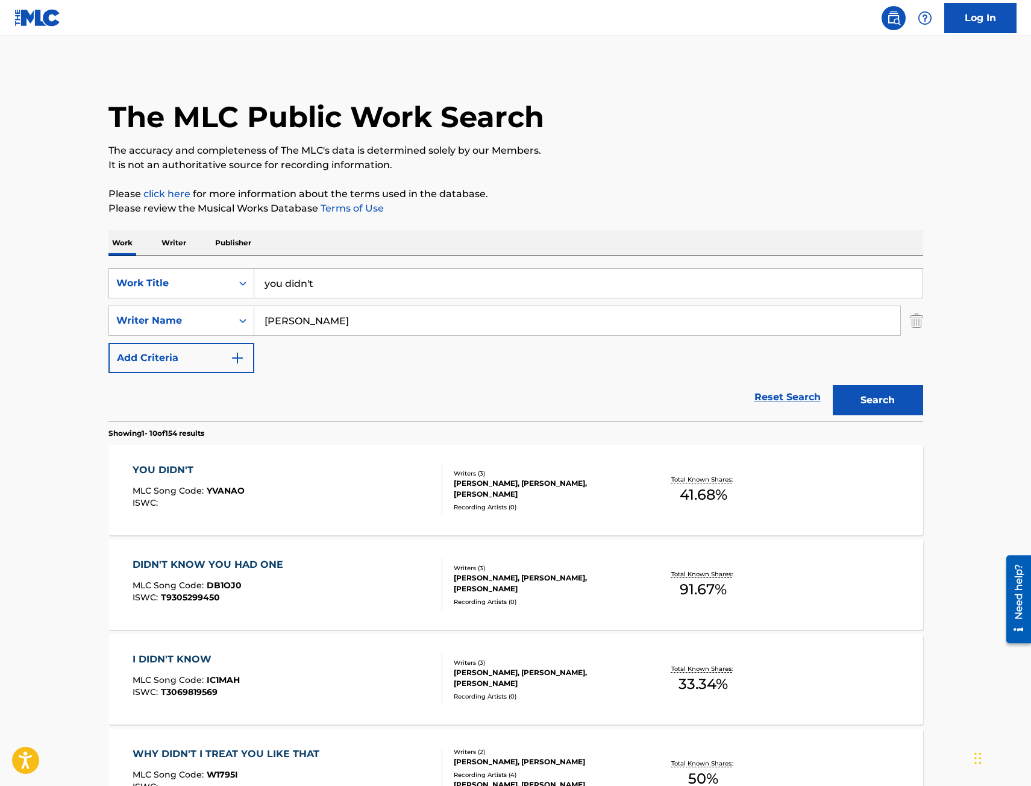
click at [392, 494] on div "YOU DIDN'T MLC Song Code : [PERSON_NAME] ISWC :" at bounding box center [288, 490] width 310 height 54
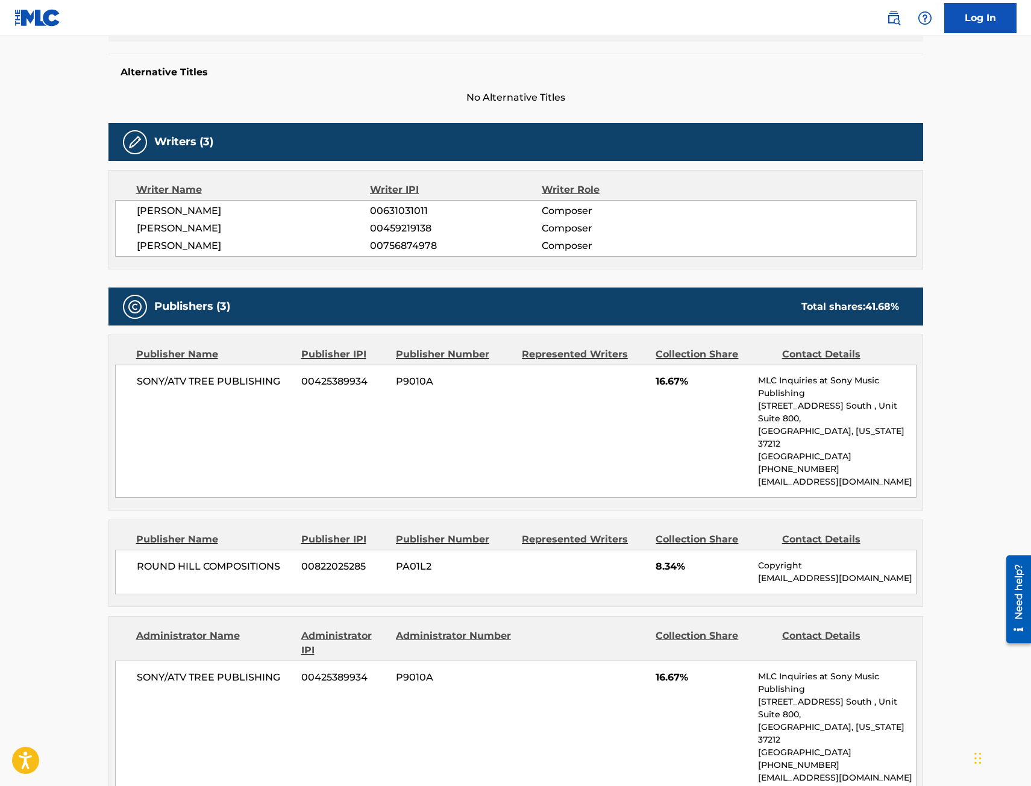
scroll to position [496, 0]
